Goal: Information Seeking & Learning: Learn about a topic

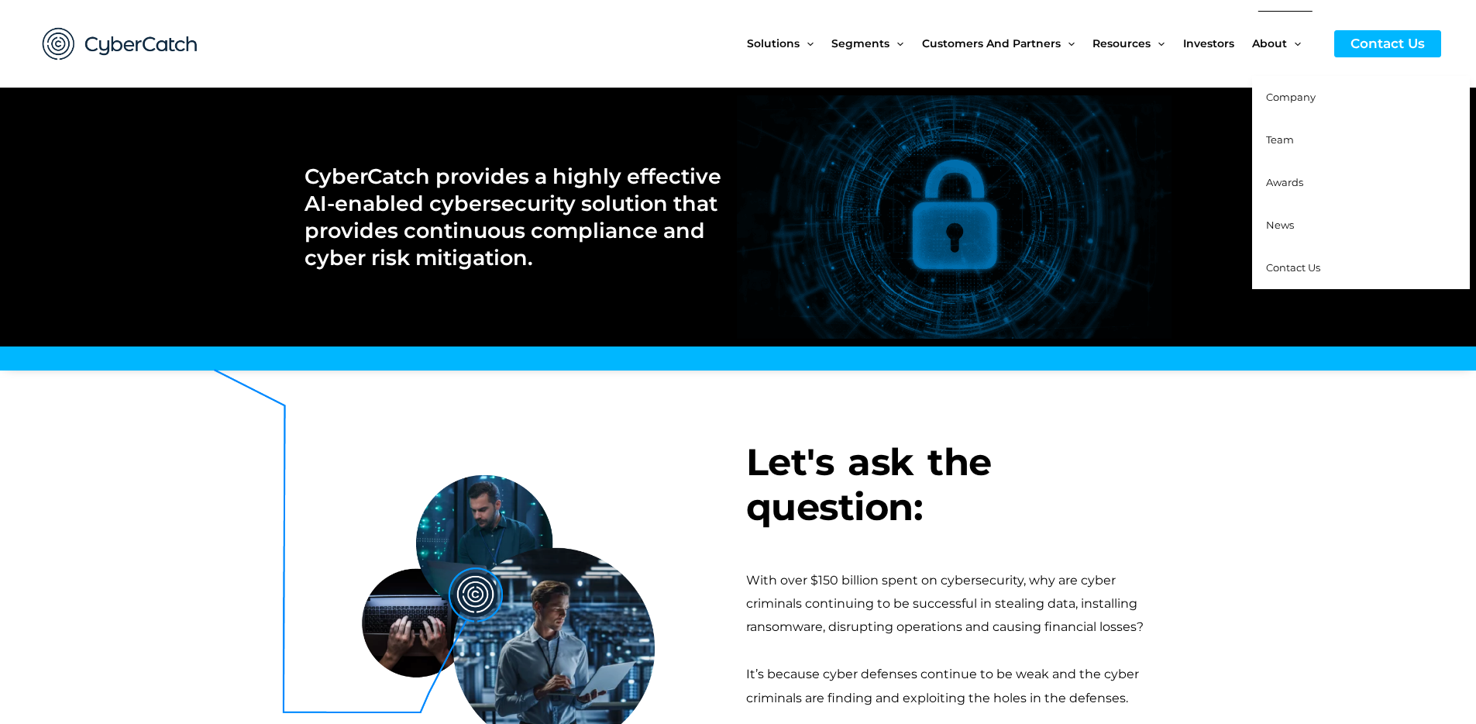
click at [1301, 100] on span "Company" at bounding box center [1291, 97] width 50 height 12
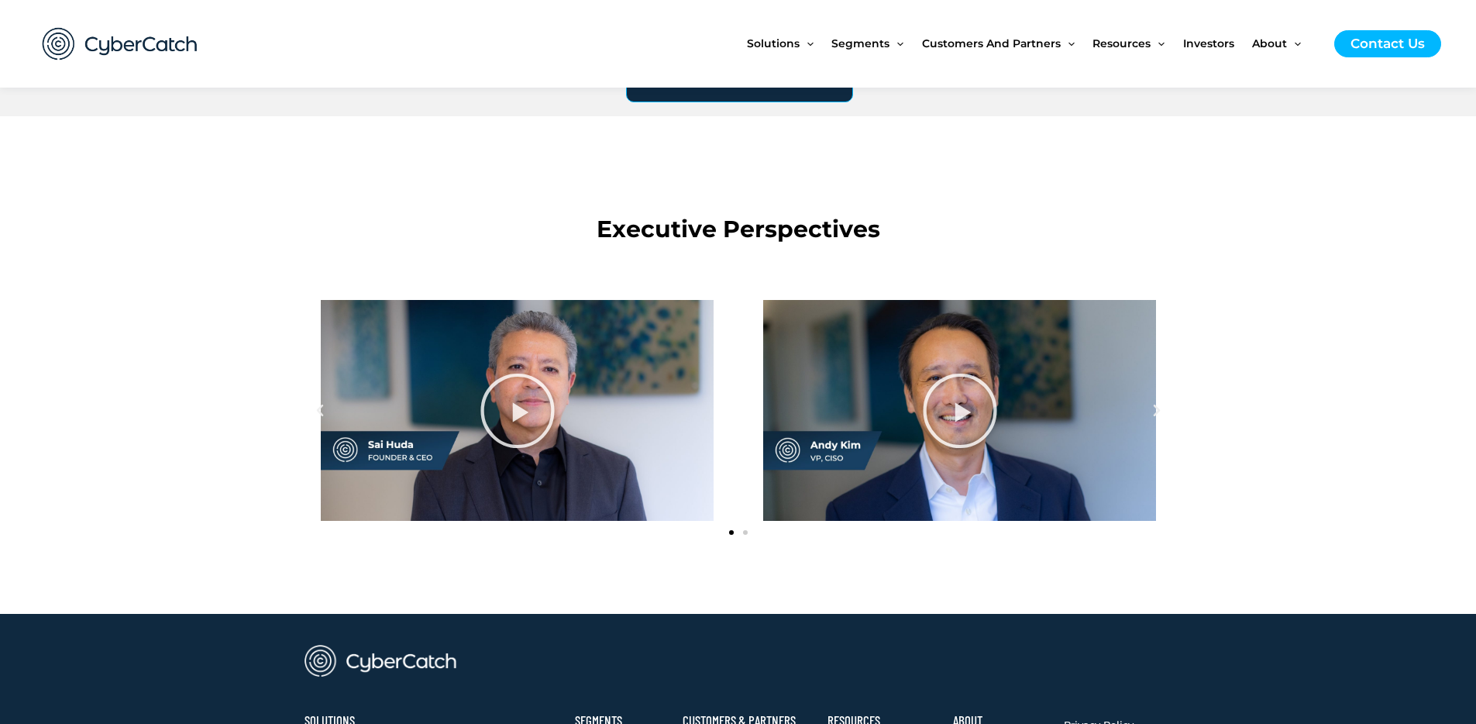
scroll to position [1767, 0]
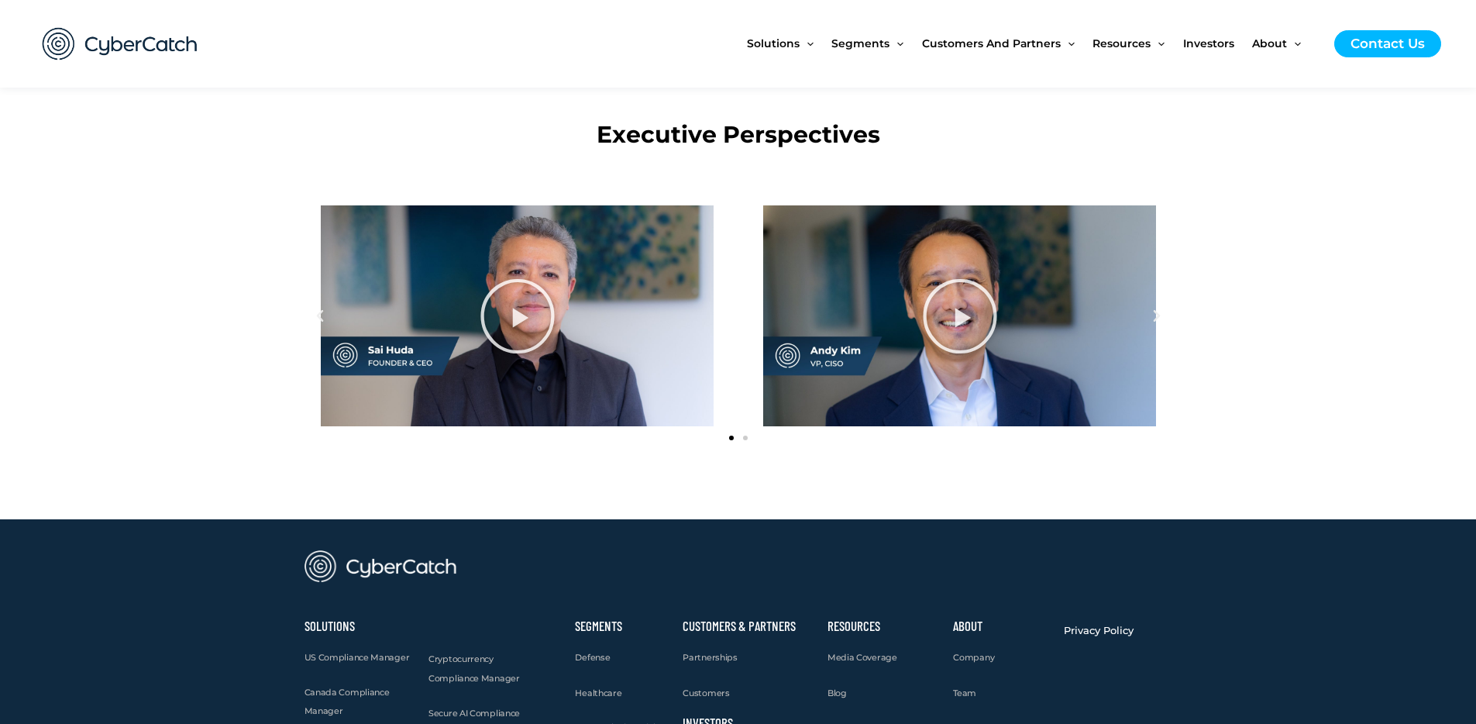
click at [745, 435] on span "Go to slide 2" at bounding box center [745, 437] width 5 height 5
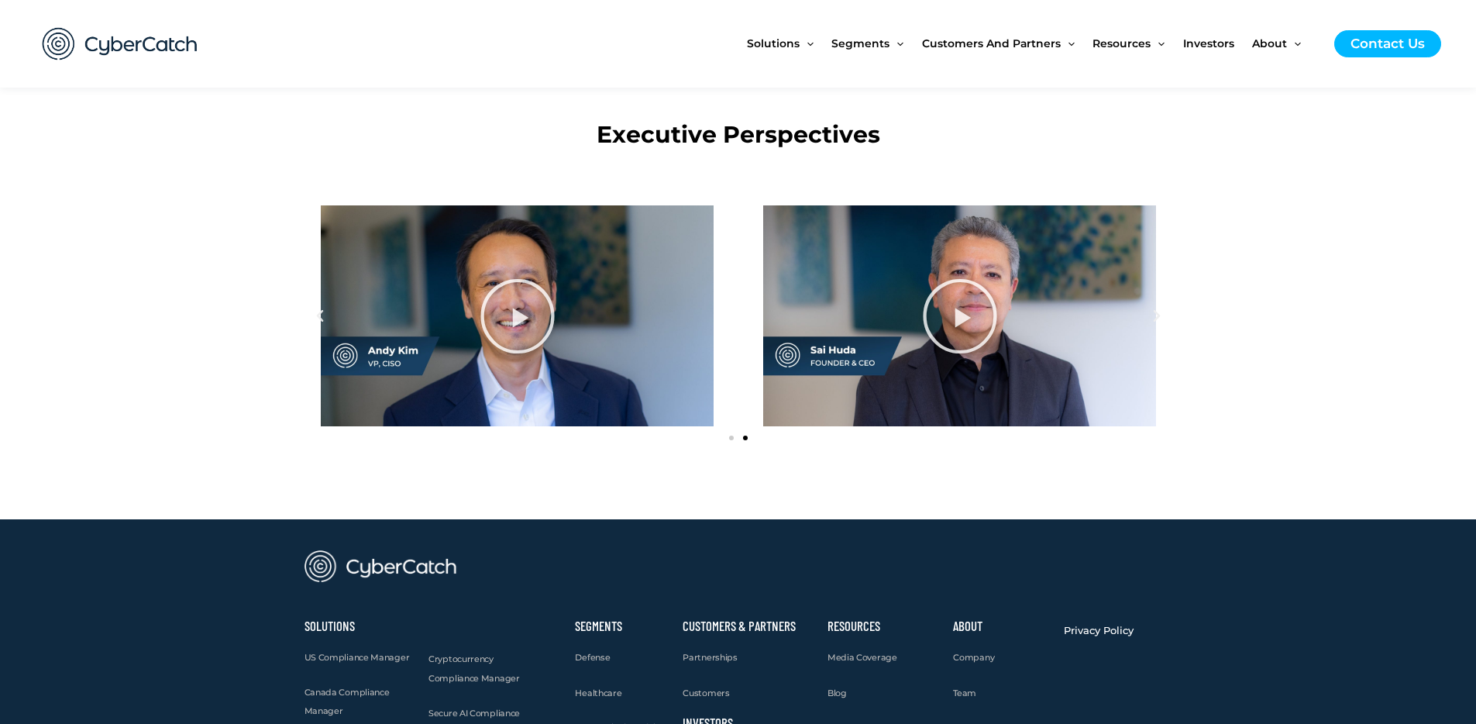
click at [731, 439] on span "Go to slide 1" at bounding box center [731, 437] width 5 height 5
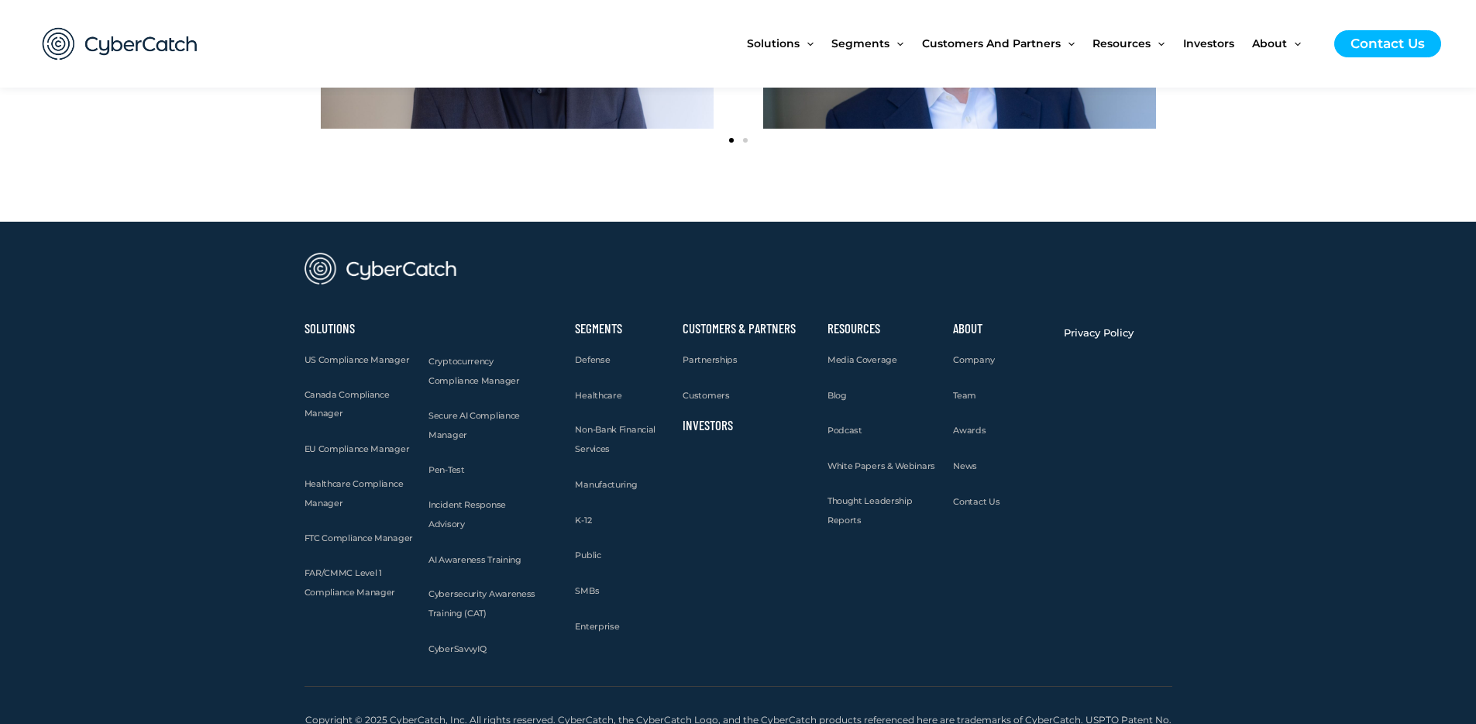
scroll to position [2086, 0]
